Goal: Navigation & Orientation: Find specific page/section

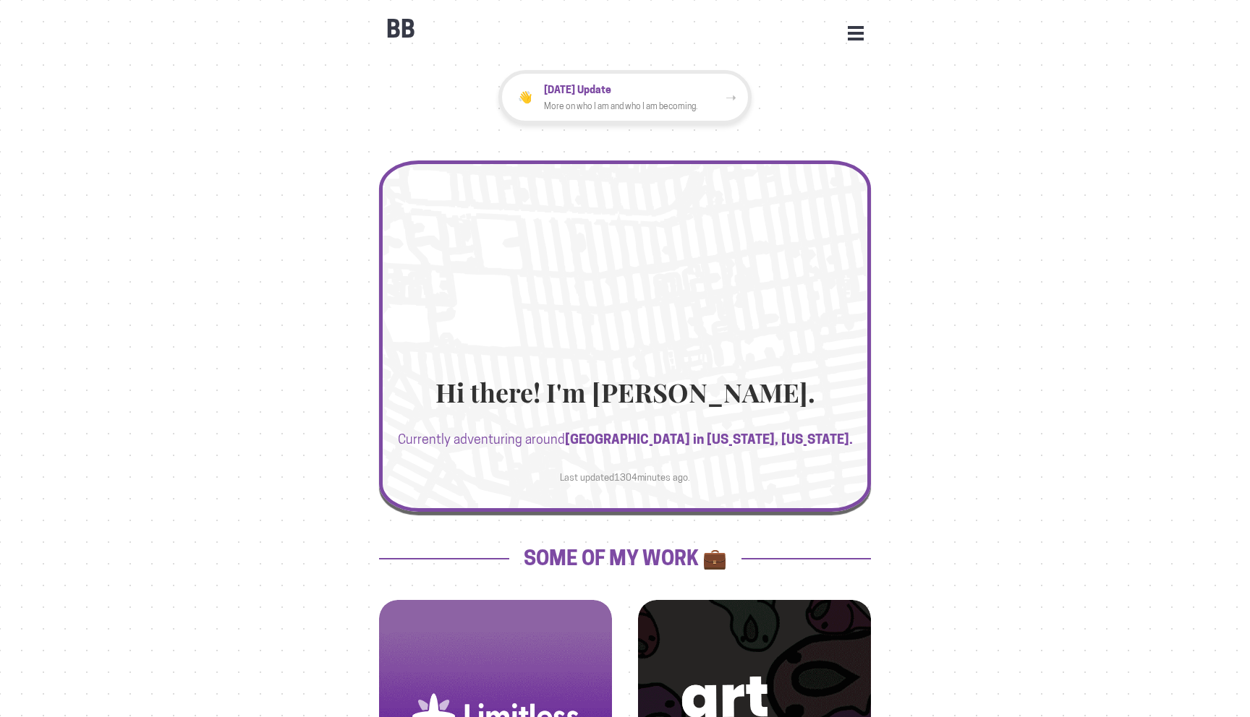
click at [859, 22] on div "BB Open Menu HOME STATS WORK JOURNEYS UPDATES CONTACT FACEBOOK INSTAGRAM LINKED…" at bounding box center [625, 22] width 492 height 43
click at [855, 26] on button "Open Menu" at bounding box center [856, 32] width 16 height 13
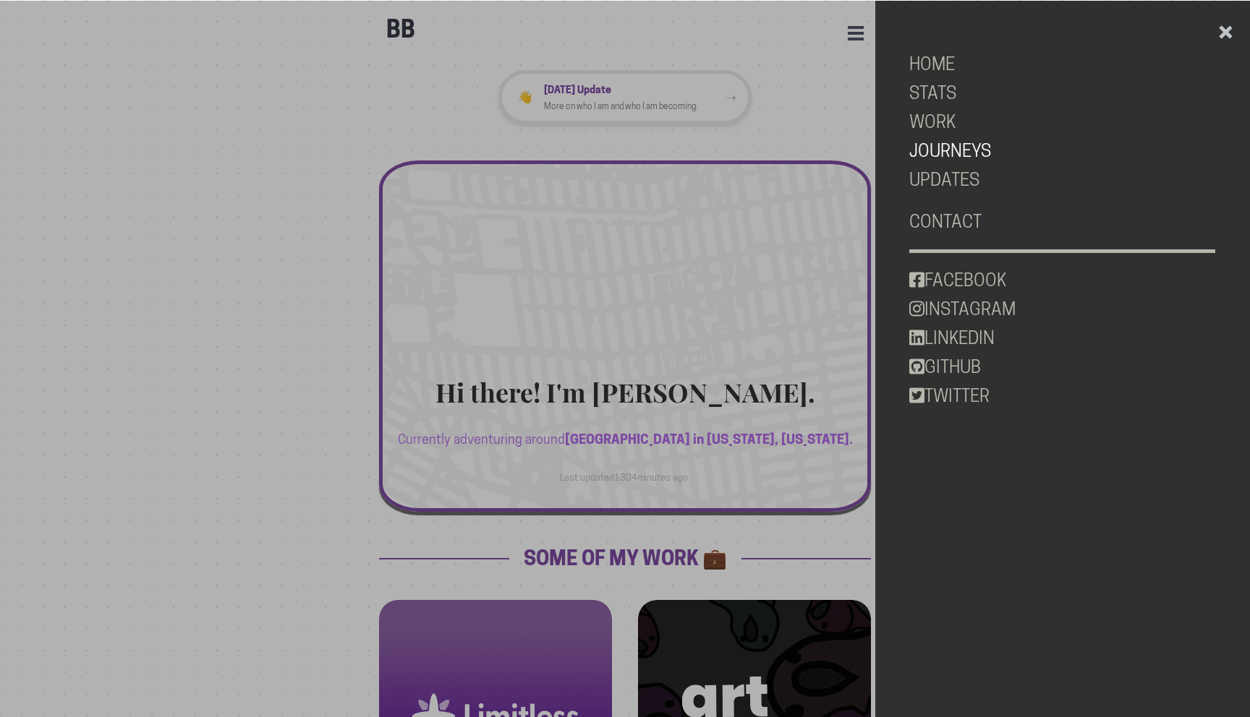
click at [941, 150] on link "JOURNEYS" at bounding box center [1062, 151] width 306 height 29
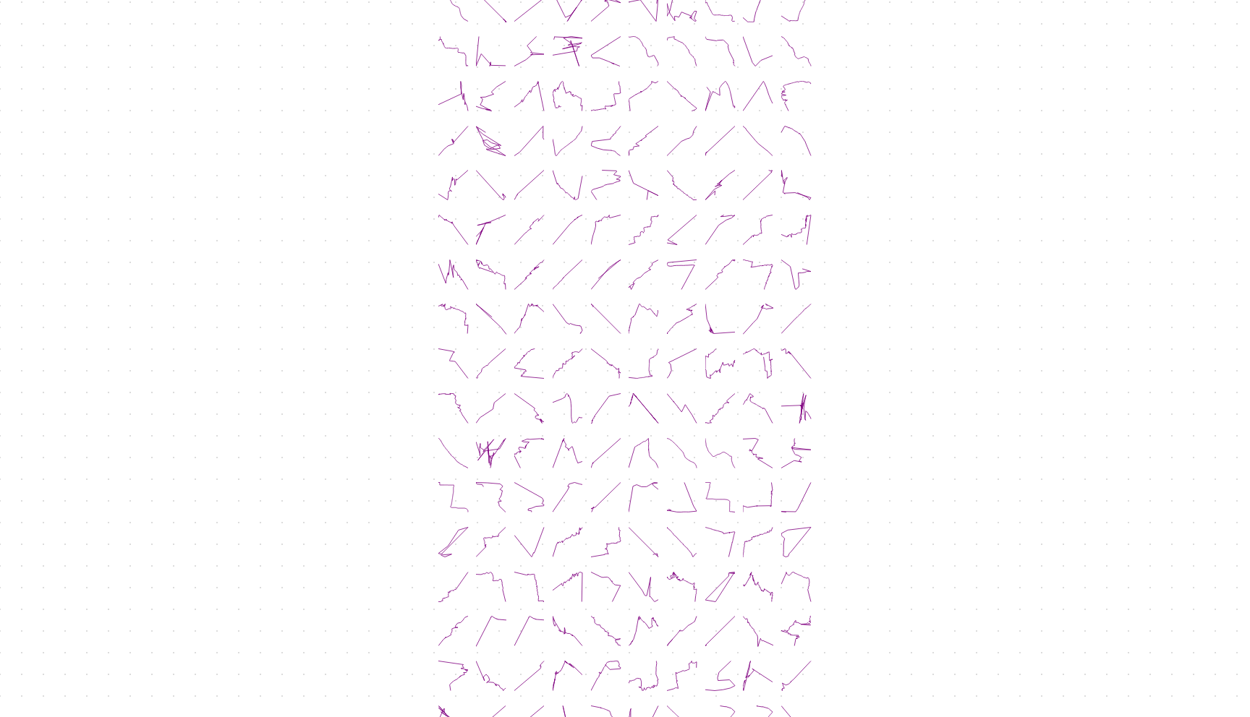
scroll to position [296, 0]
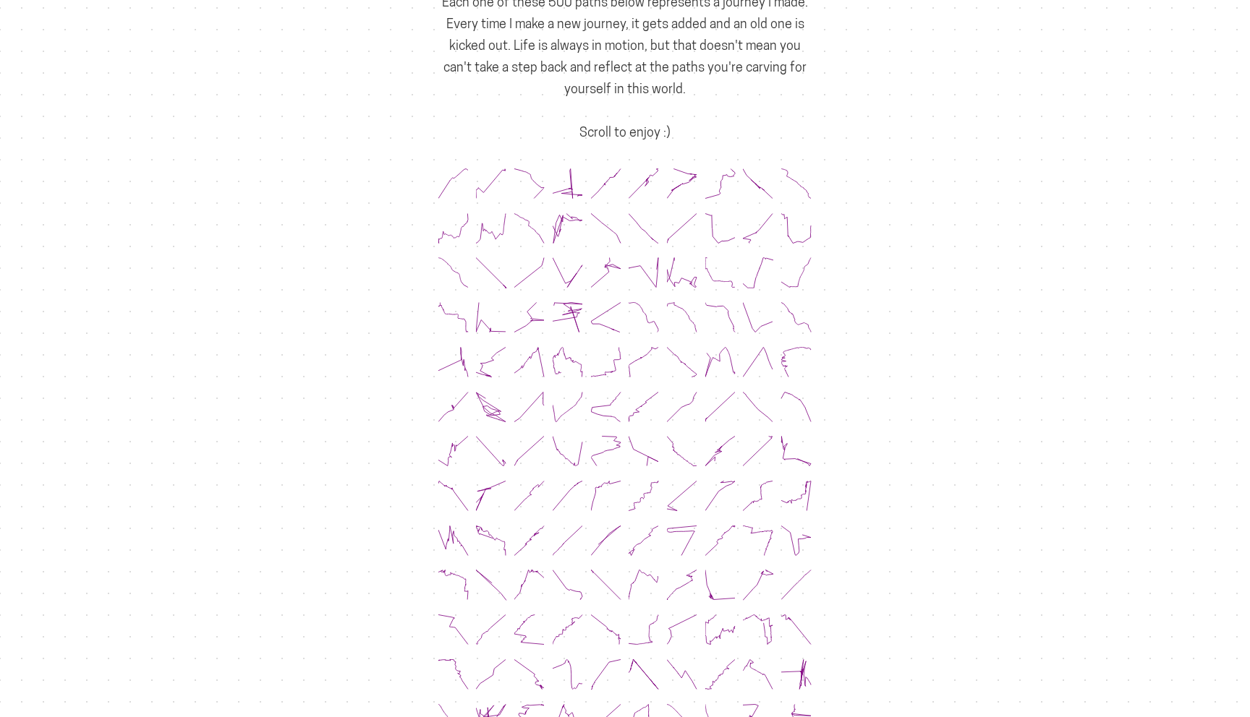
click at [459, 176] on icon at bounding box center [453, 184] width 30 height 30
click at [454, 174] on icon at bounding box center [453, 184] width 30 height 30
click at [519, 171] on icon at bounding box center [529, 184] width 30 height 30
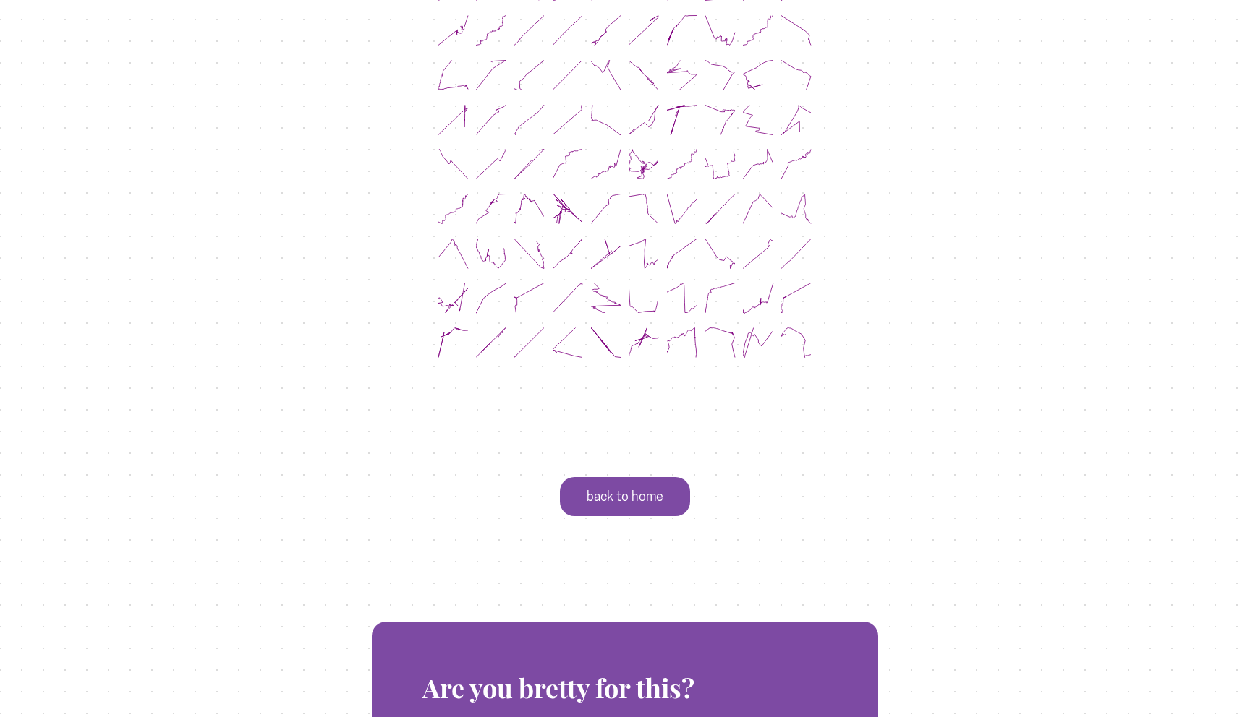
scroll to position [2315, 0]
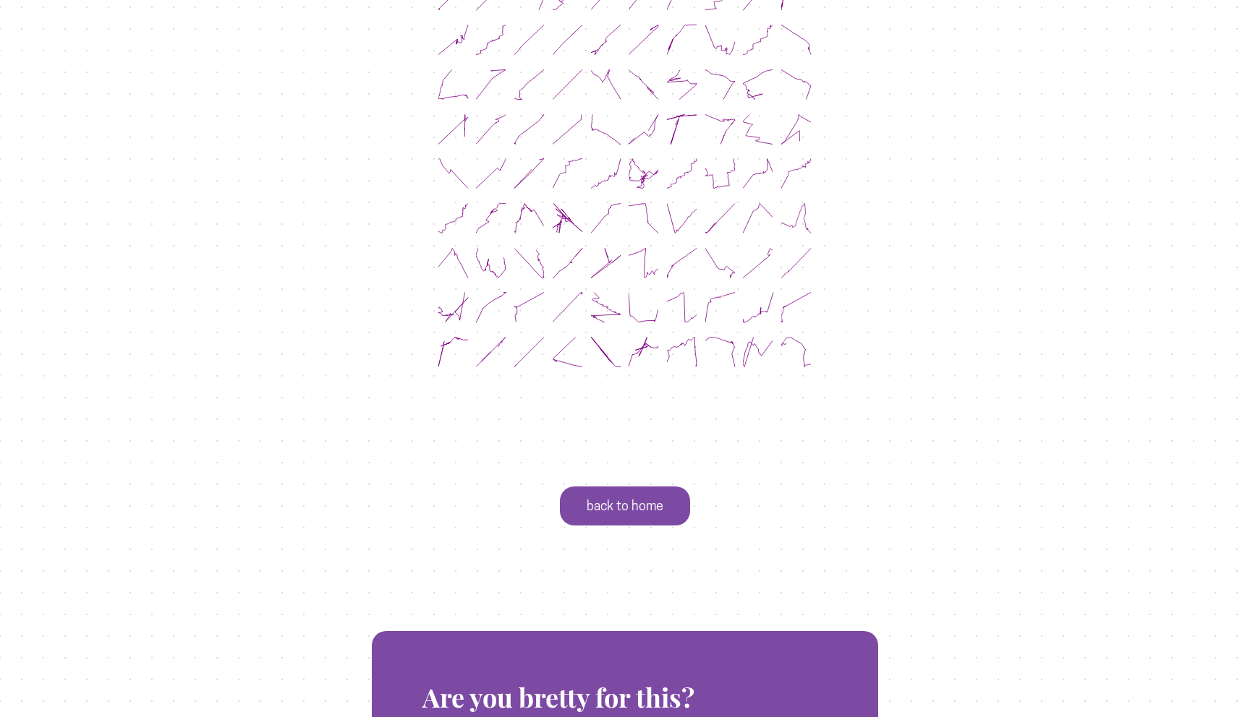
click at [804, 337] on icon at bounding box center [796, 352] width 30 height 30
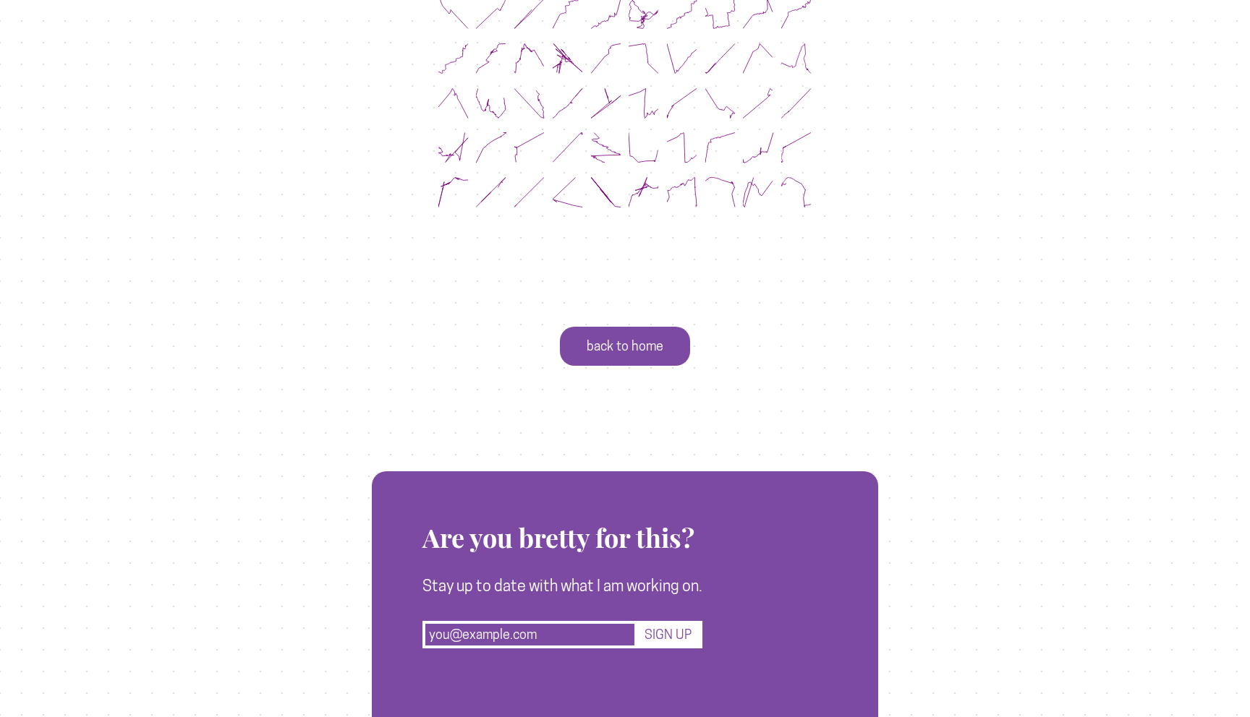
scroll to position [2477, 0]
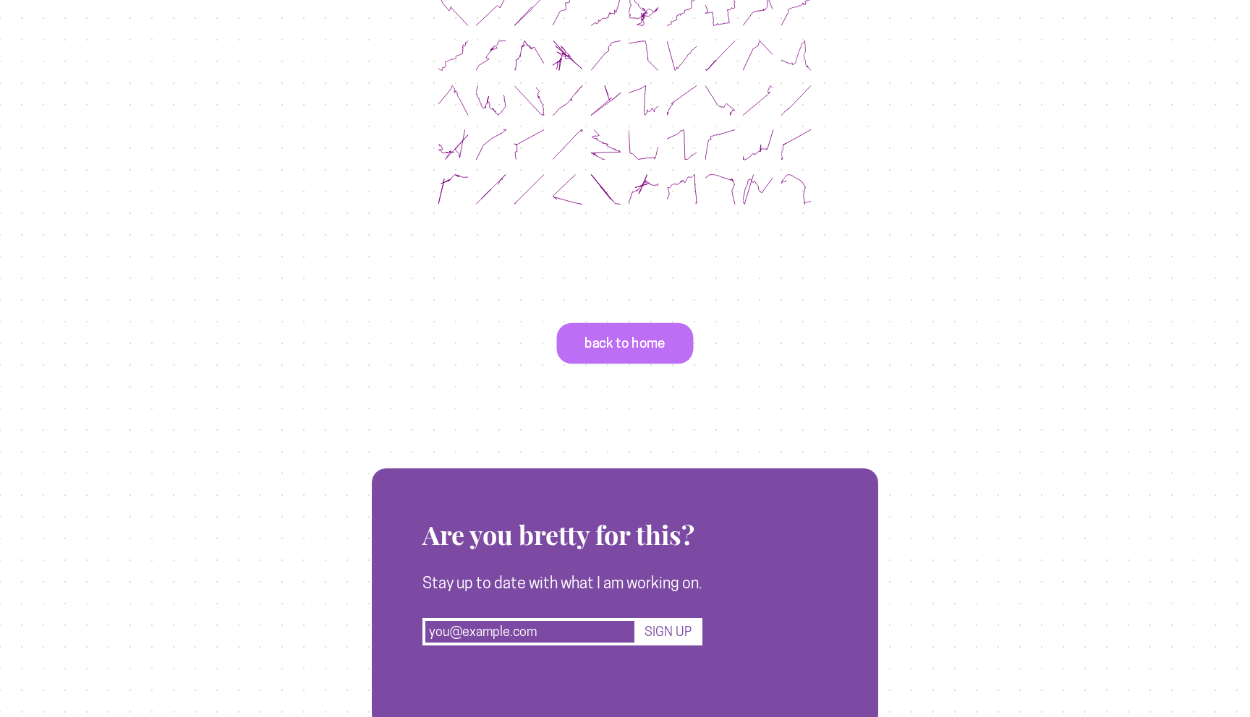
click at [622, 332] on p "back to home" at bounding box center [625, 343] width 137 height 41
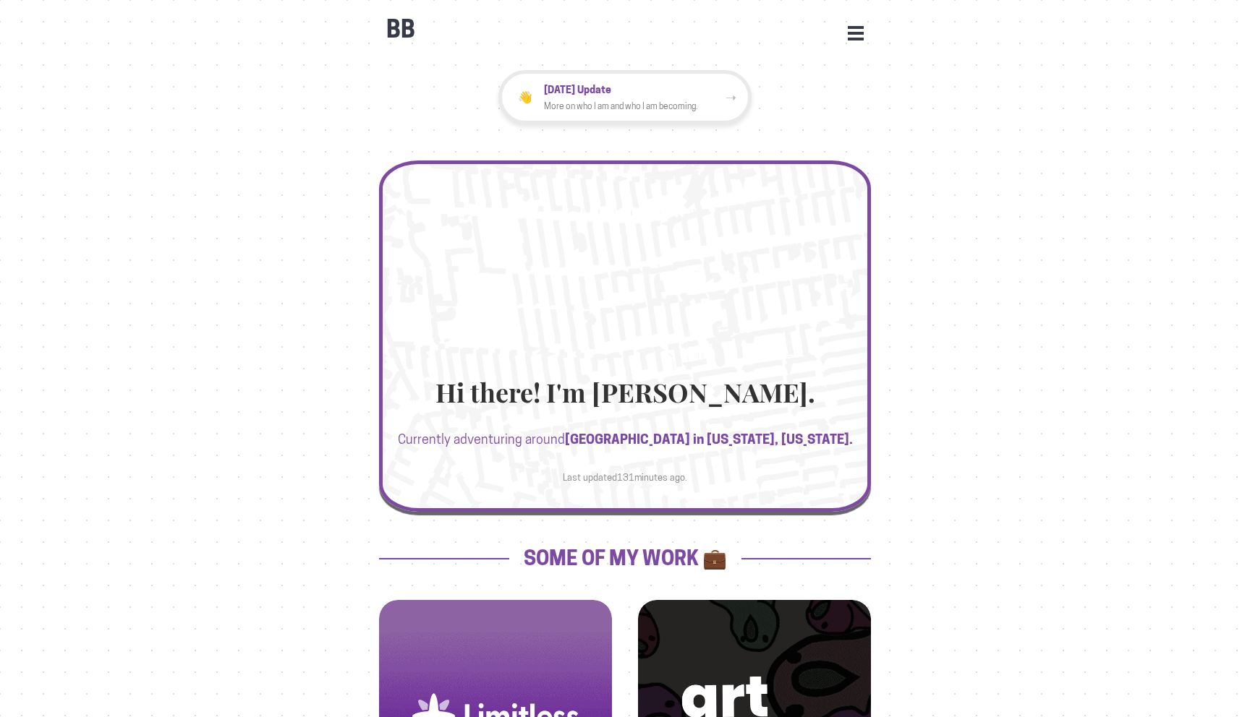
click at [853, 31] on button "Open Menu" at bounding box center [856, 32] width 16 height 13
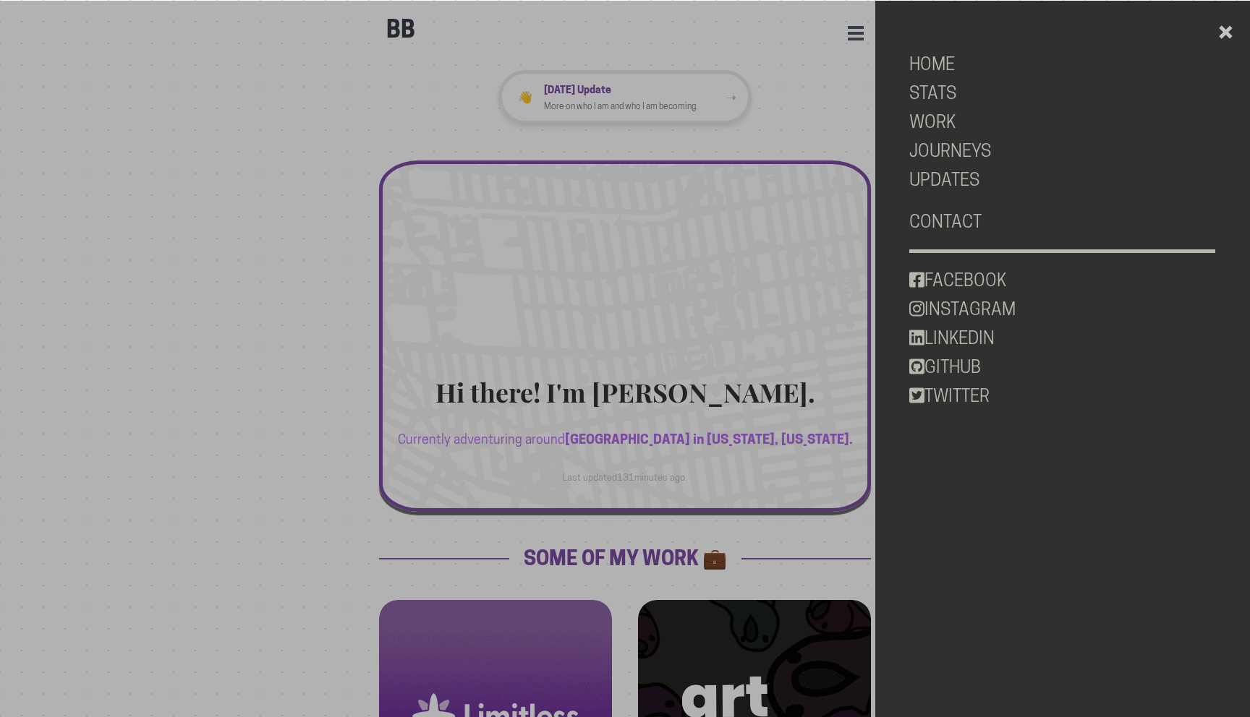
click at [1227, 29] on button "Close Menu" at bounding box center [1225, 28] width 17 height 17
